Goal: Task Accomplishment & Management: Complete application form

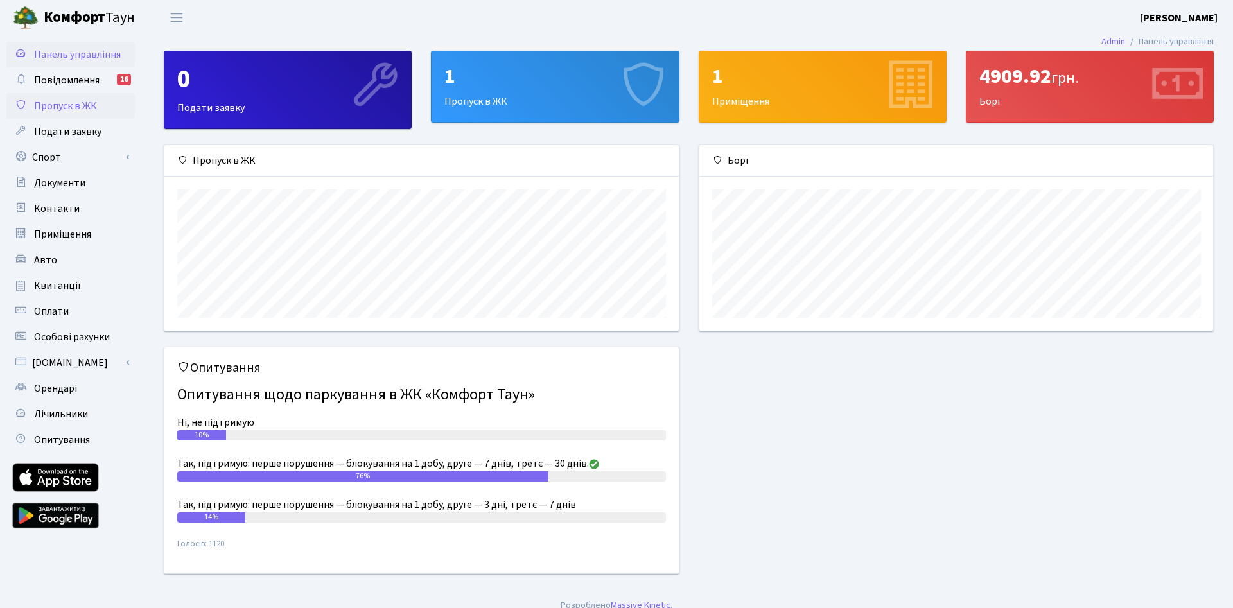
scroll to position [186, 514]
click at [41, 98] on link "Пропуск в ЖК" at bounding box center [70, 106] width 128 height 26
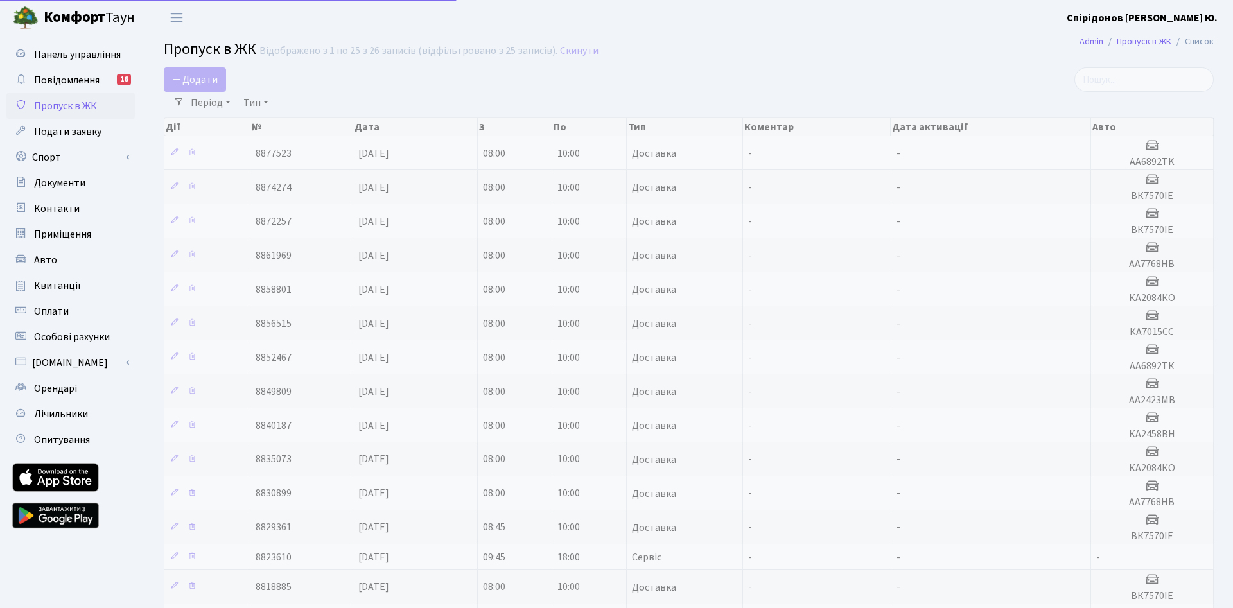
select select "25"
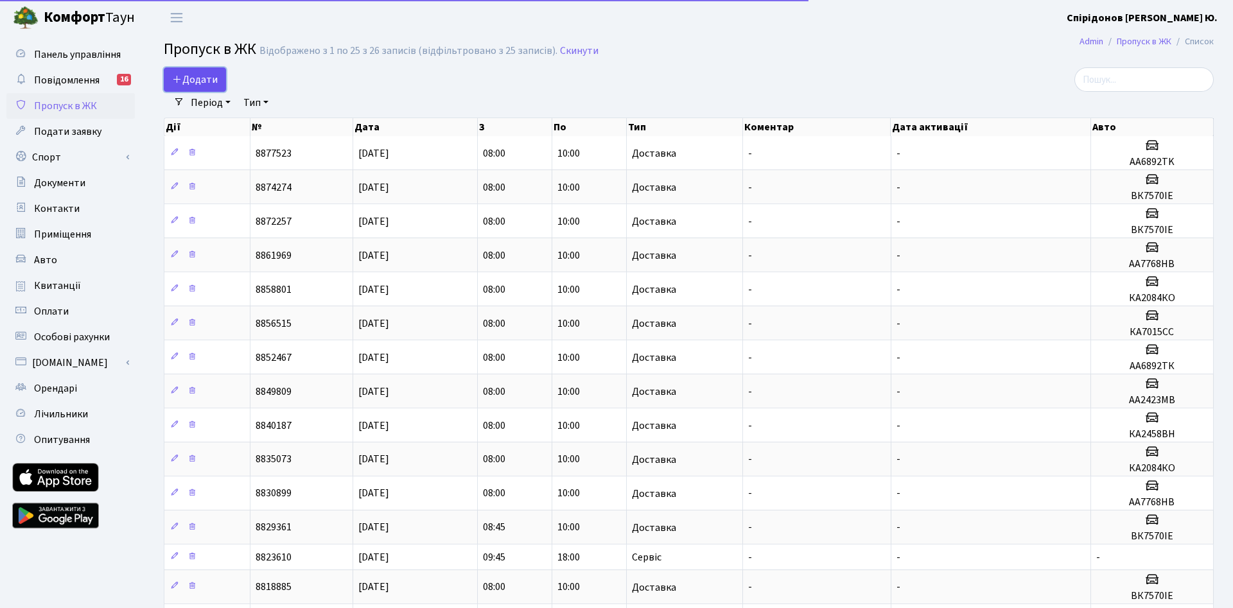
click at [200, 74] on span "Додати" at bounding box center [195, 80] width 46 height 14
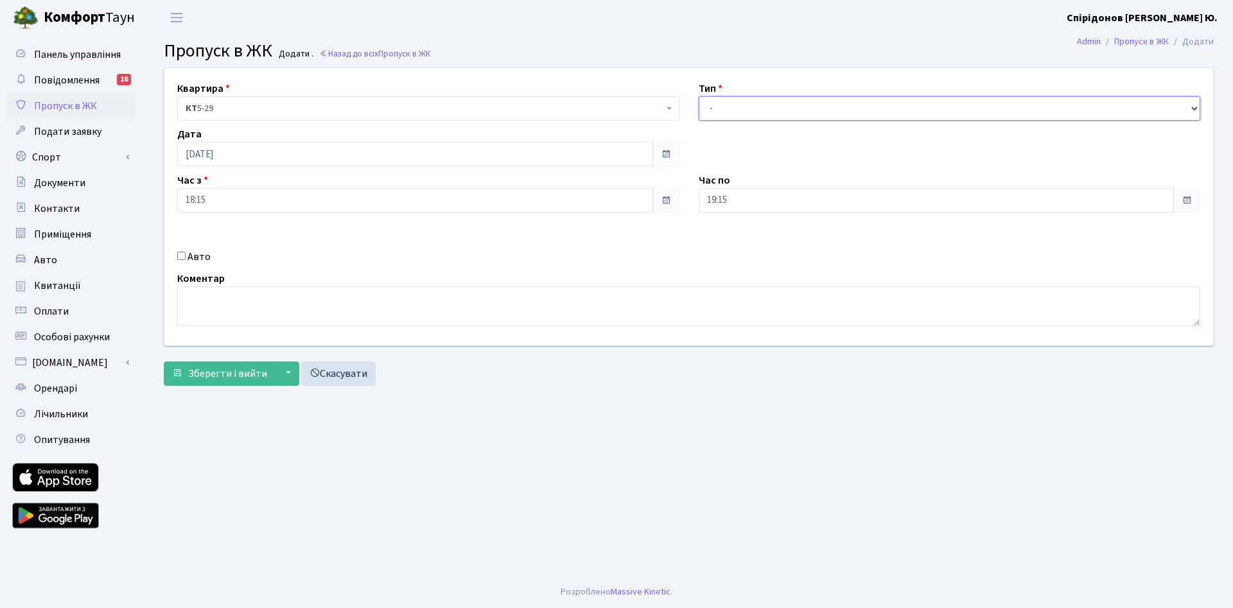
click at [699, 96] on select "- Доставка Таксі Гості Сервіс" at bounding box center [950, 108] width 502 height 24
select select "1"
click option "Доставка" at bounding box center [0, 0] width 0 height 0
click at [318, 160] on input "[DATE]" at bounding box center [415, 154] width 476 height 24
click at [249, 256] on td "14" at bounding box center [247, 257] width 19 height 19
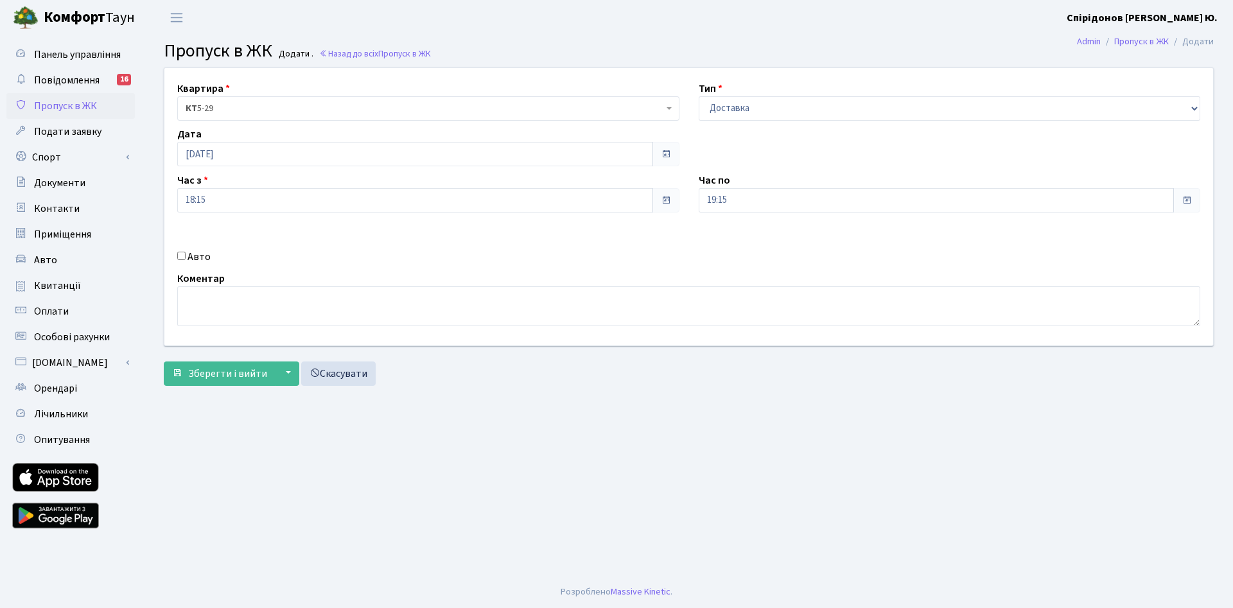
type input "[DATE]"
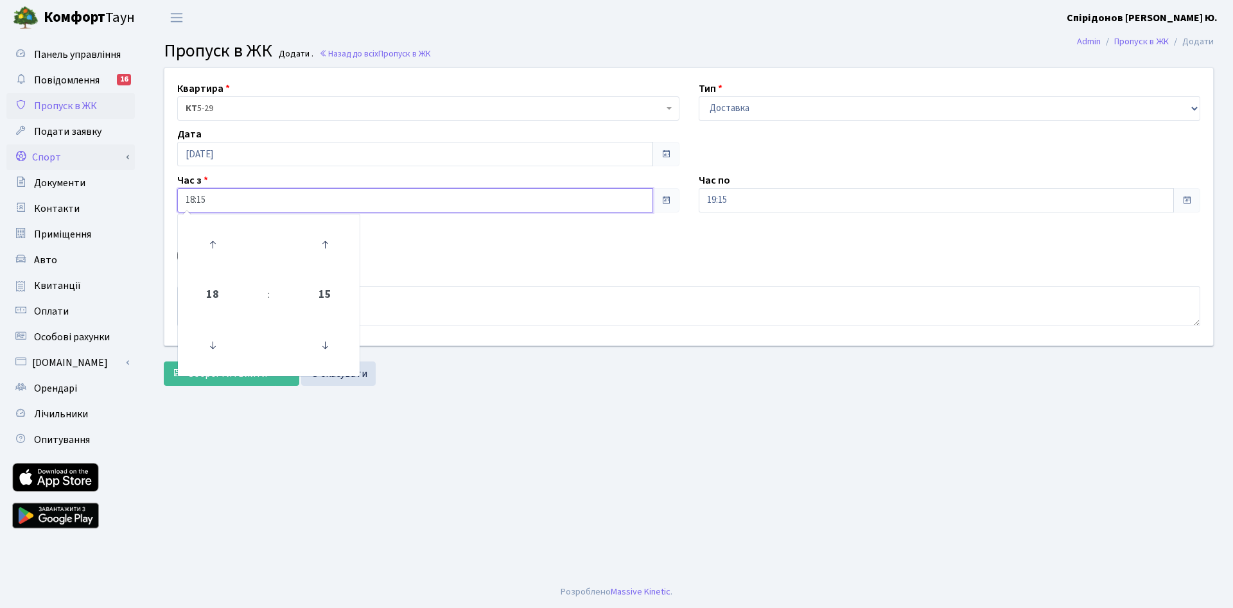
drag, startPoint x: 263, startPoint y: 195, endPoint x: 83, endPoint y: 167, distance: 182.5
click at [177, 188] on input "18:15" at bounding box center [415, 200] width 476 height 24
drag, startPoint x: 230, startPoint y: 199, endPoint x: 25, endPoint y: 137, distance: 213.9
click at [177, 188] on input "18:3" at bounding box center [415, 200] width 476 height 24
type input "08:00"
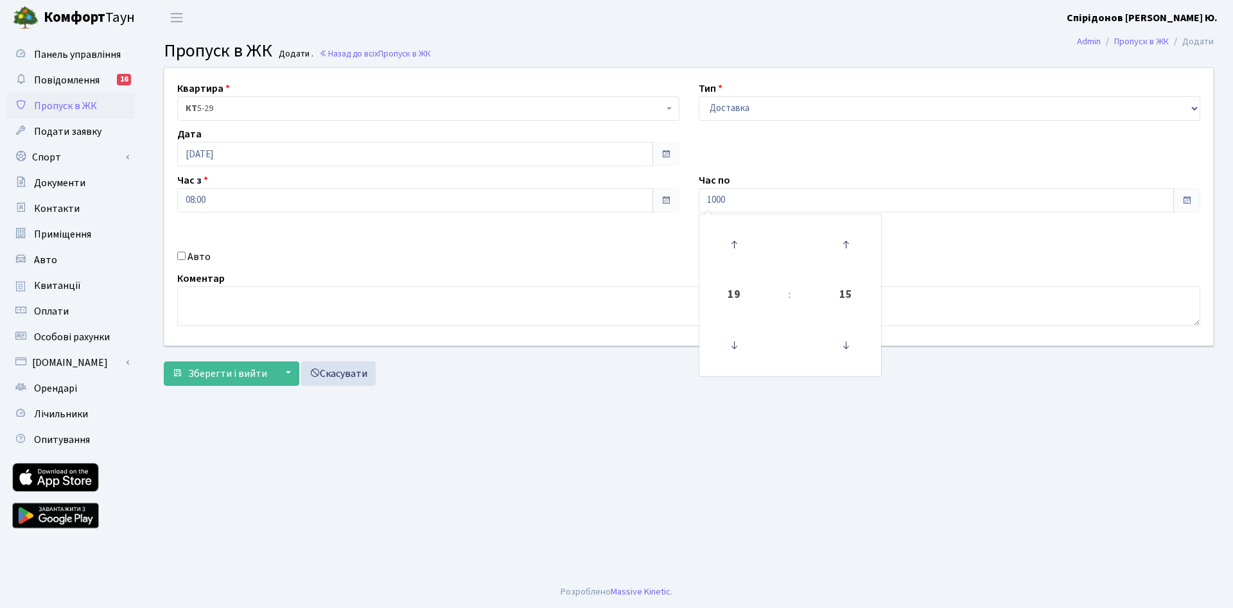
type input "10:00"
click at [487, 283] on div "Коментар" at bounding box center [689, 298] width 1042 height 55
click at [195, 259] on label "Авто" at bounding box center [199, 256] width 23 height 15
click at [186, 259] on input "Авто" at bounding box center [181, 256] width 8 height 8
checkbox input "true"
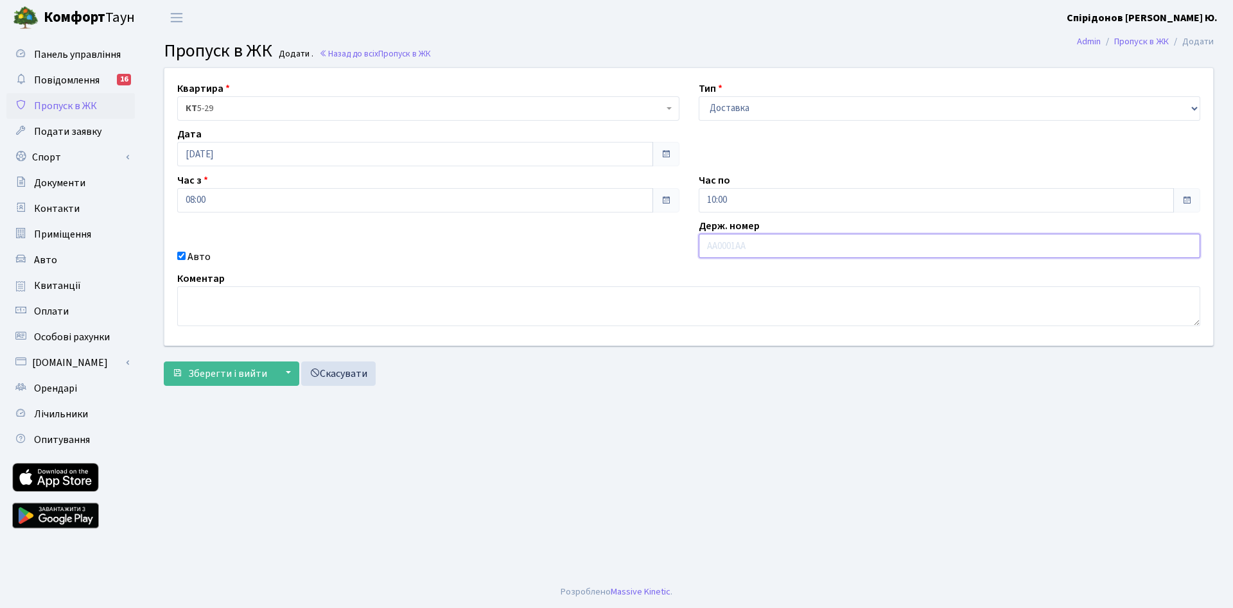
paste input "ВК7570ІЕ"
type input "ВК7570ІЕ"
drag, startPoint x: 730, startPoint y: 430, endPoint x: 556, endPoint y: 466, distance: 177.8
click at [730, 430] on main "Admin Пропуск в ЖК Додати Пропуск в ЖК Додати . Назад до всіх Пропуск в ЖК Квар…" at bounding box center [688, 305] width 1088 height 541
click at [231, 381] on button "Зберегти і вийти" at bounding box center [220, 374] width 112 height 24
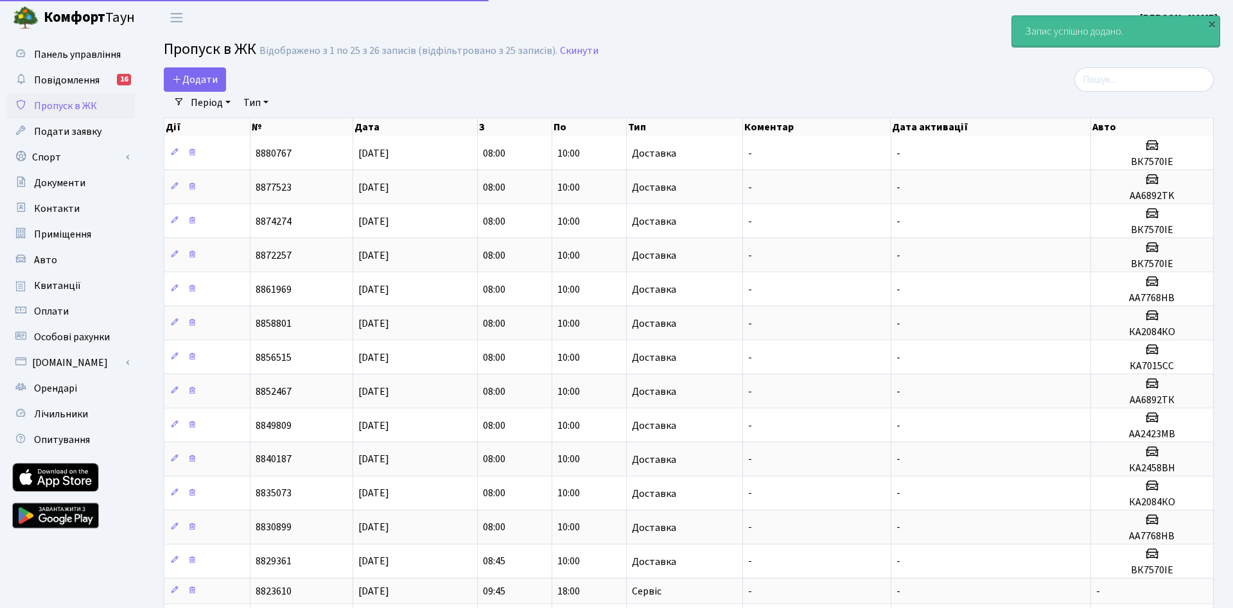
select select "25"
